Goal: Transaction & Acquisition: Subscribe to service/newsletter

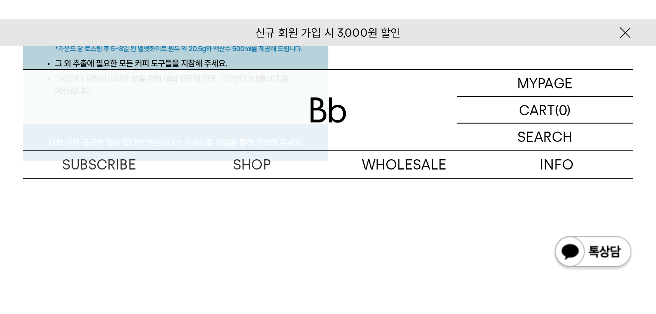
scroll to position [2341, 0]
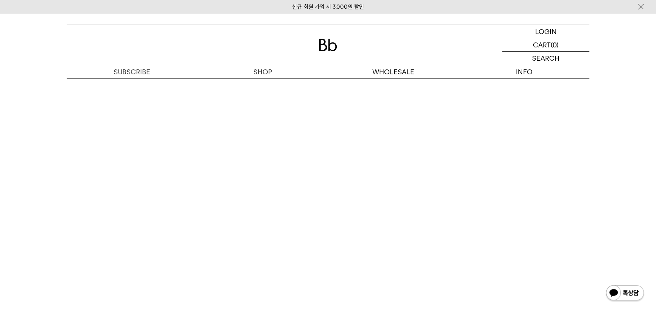
scroll to position [4068, 0]
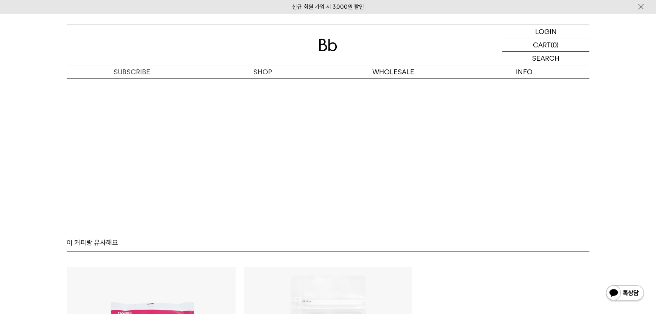
scroll to position [4481, 0]
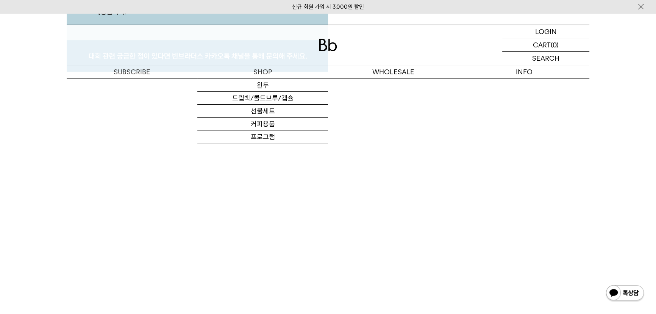
scroll to position [3671, 0]
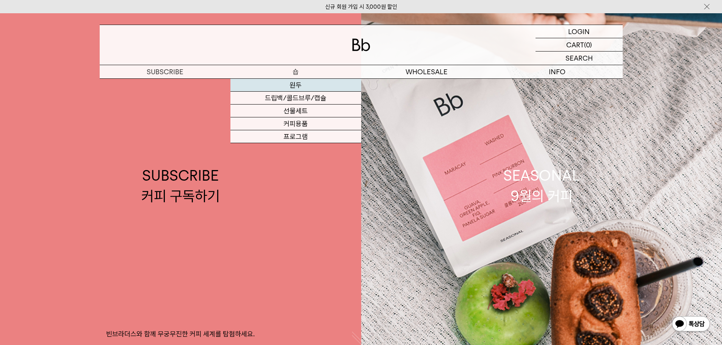
click at [289, 86] on link "원두" at bounding box center [295, 85] width 131 height 13
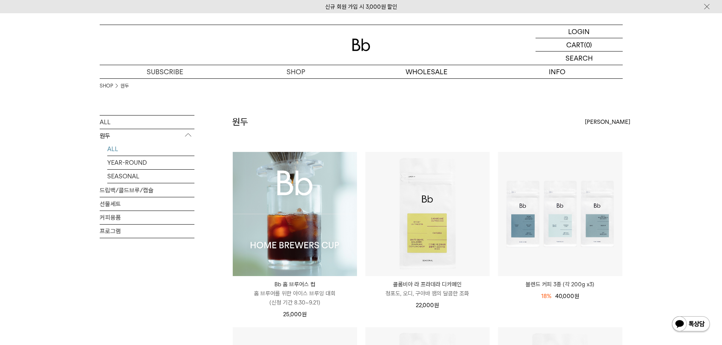
click at [273, 212] on img at bounding box center [295, 214] width 124 height 124
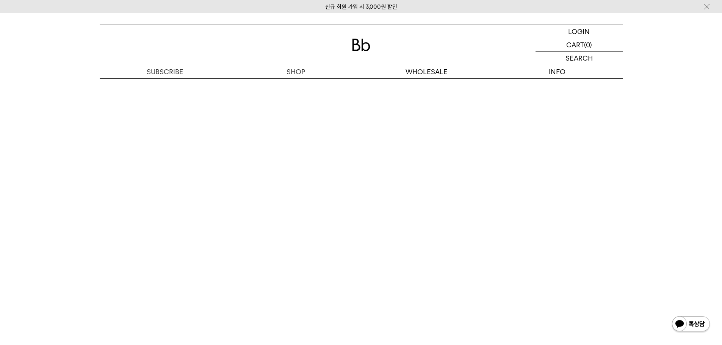
scroll to position [3846, 0]
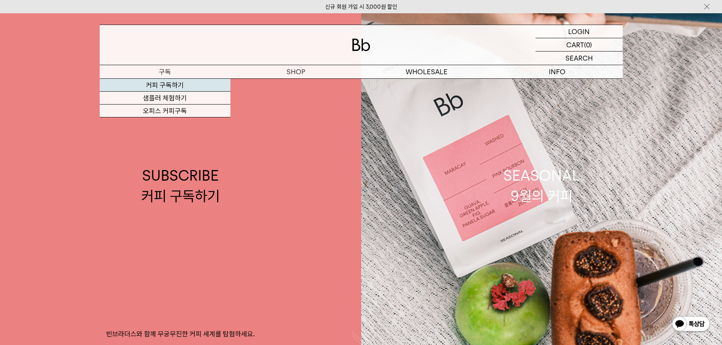
click at [157, 89] on link "커피 구독하기" at bounding box center [165, 85] width 131 height 13
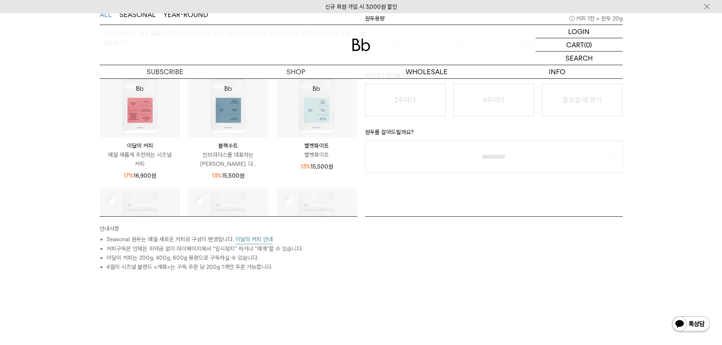
click at [249, 239] on button "이달의 커피 안내" at bounding box center [253, 239] width 37 height 9
